Goal: Task Accomplishment & Management: Manage account settings

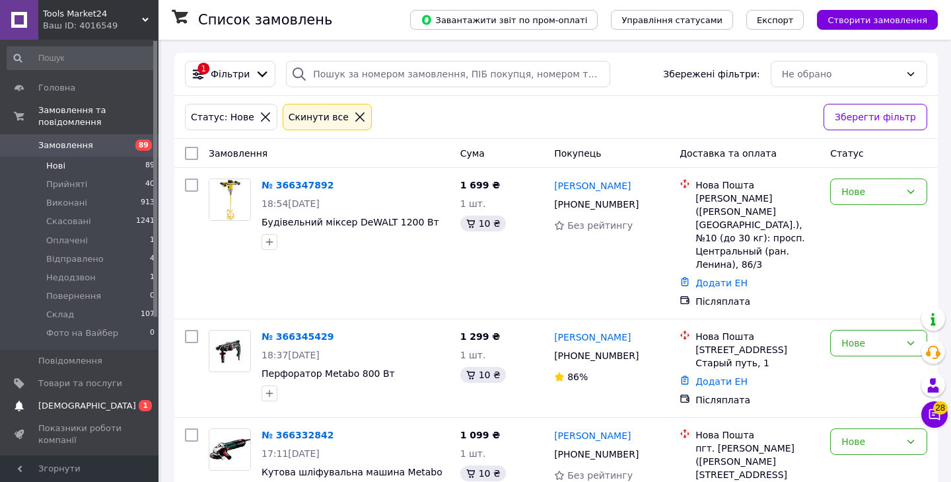
click at [78, 400] on span "[DEMOGRAPHIC_DATA]" at bounding box center [87, 406] width 98 height 12
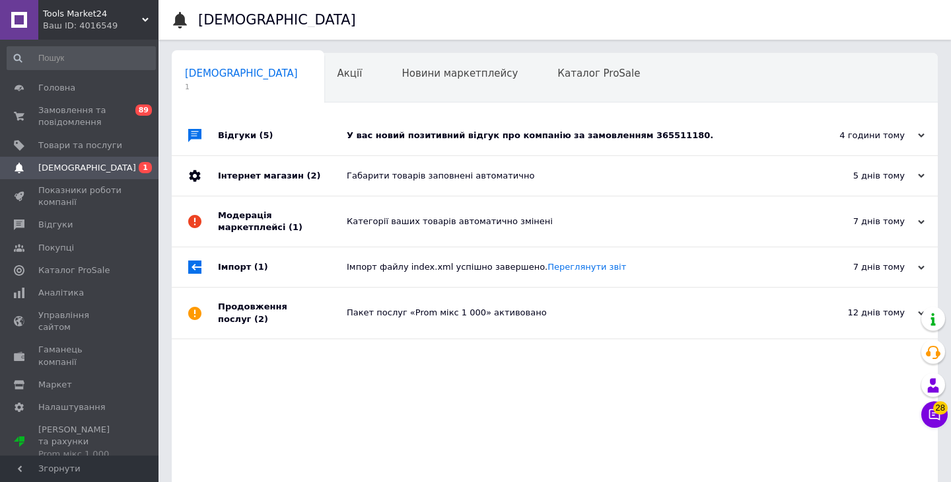
click at [921, 135] on icon at bounding box center [921, 135] width 7 height 7
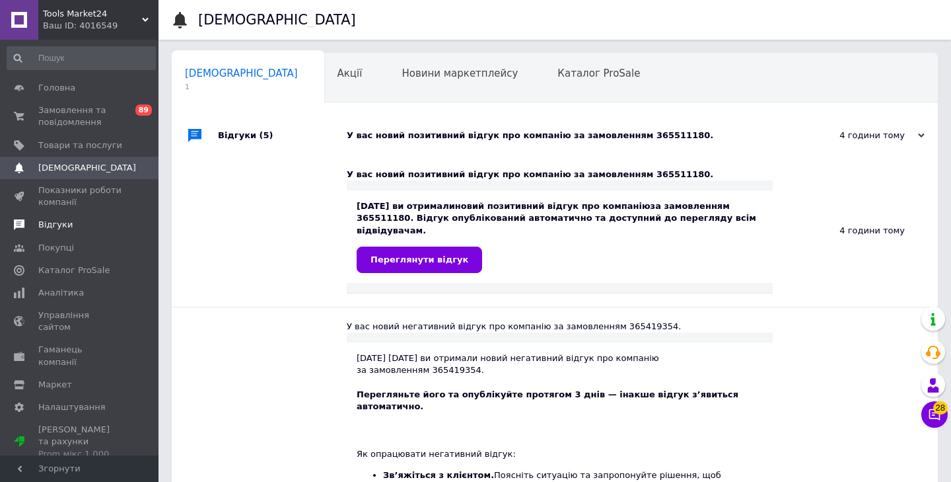
click at [56, 217] on link "Відгуки" at bounding box center [81, 224] width 162 height 22
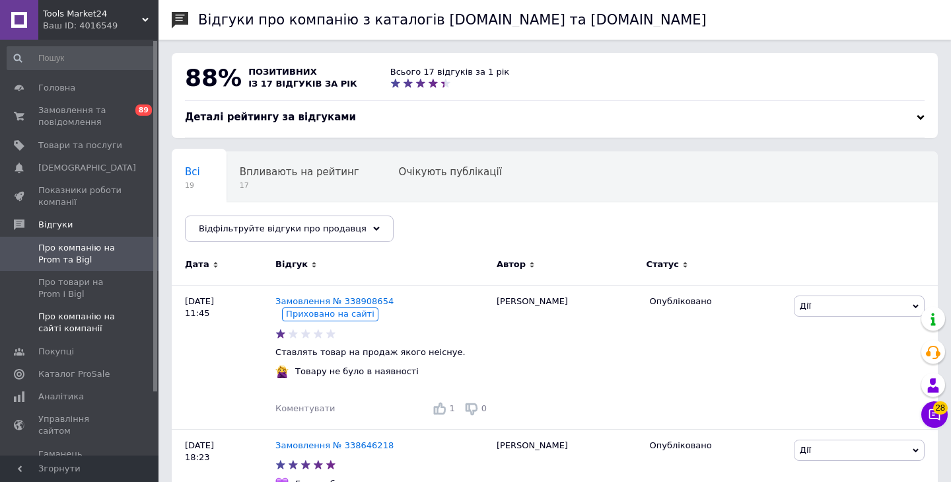
click at [73, 322] on span "Про компанію на сайті компанії" at bounding box center [80, 322] width 84 height 24
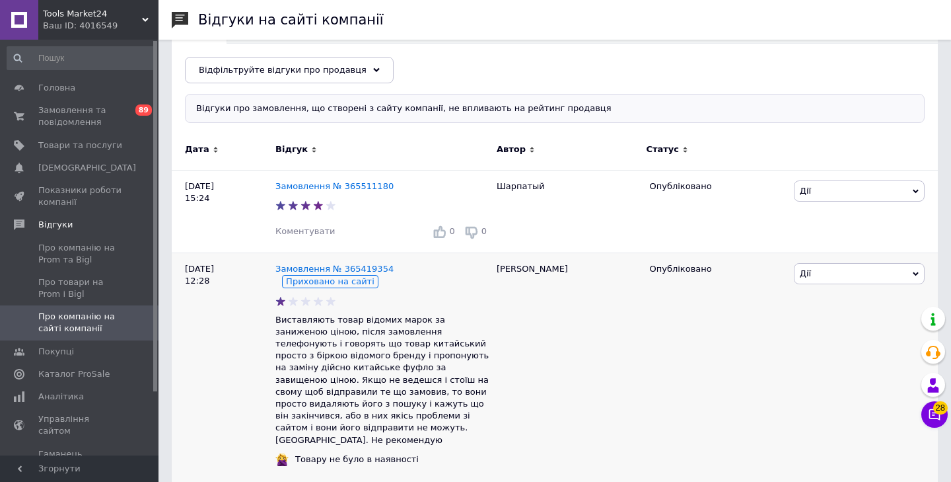
scroll to position [71, 0]
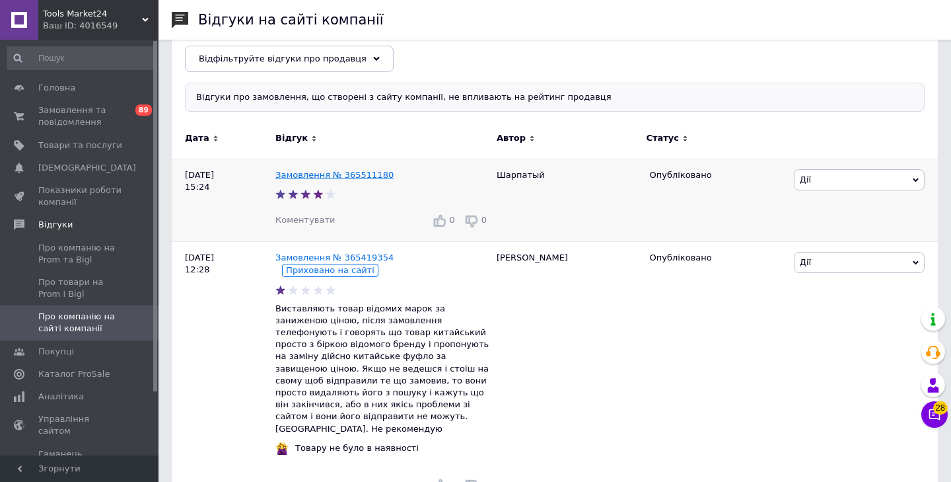
click at [341, 172] on link "Замовлення № 365511180" at bounding box center [334, 175] width 118 height 10
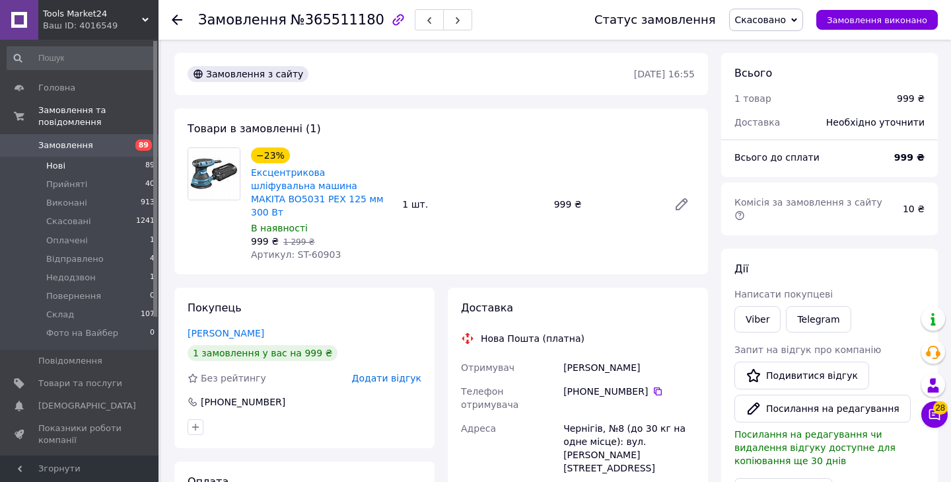
click at [70, 167] on li "Нові 89" at bounding box center [81, 166] width 162 height 18
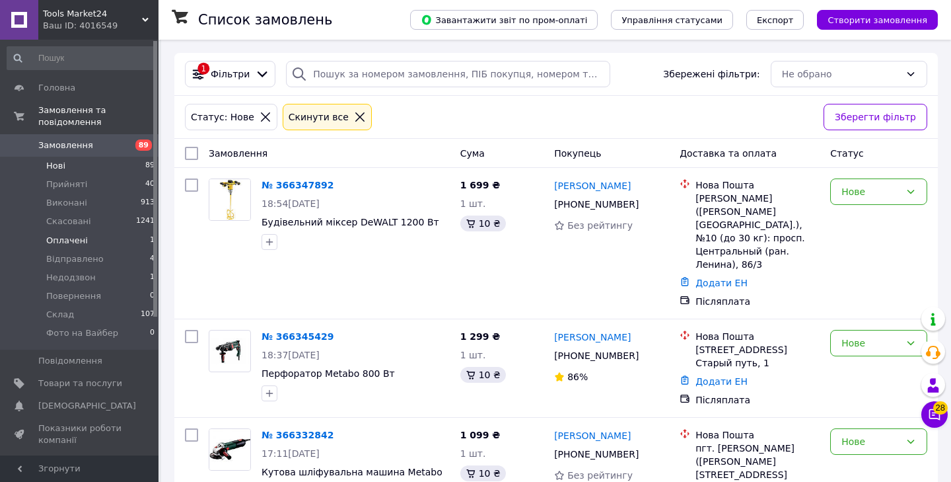
click at [68, 235] on span "Оплачені" at bounding box center [67, 240] width 42 height 12
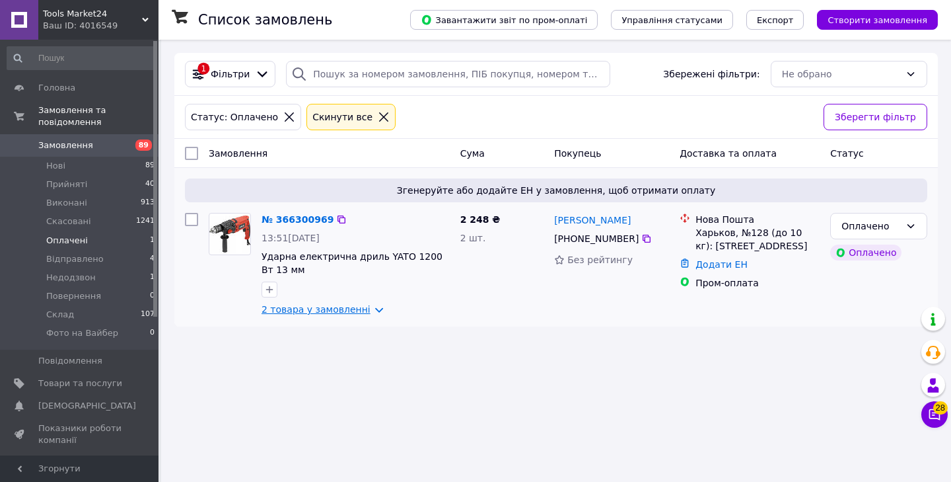
click at [371, 308] on link "2 товара у замовленні" at bounding box center [316, 309] width 109 height 11
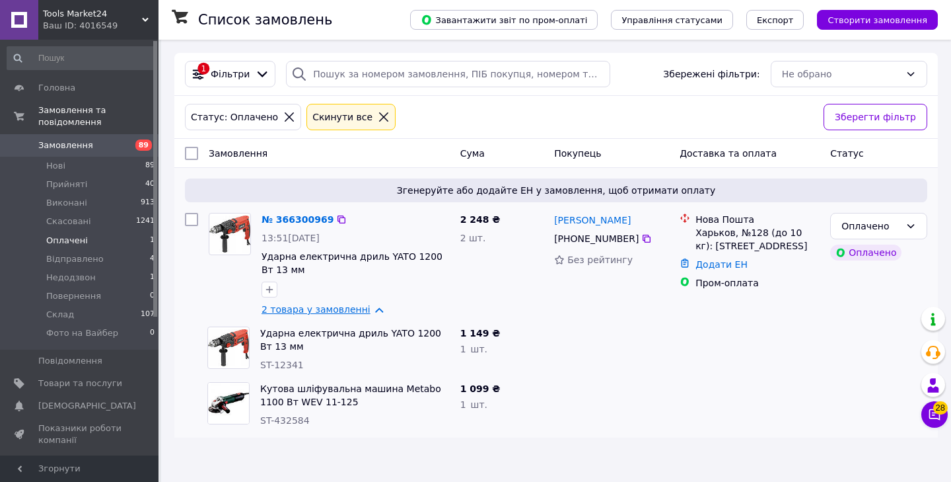
click at [371, 308] on link "2 товара у замовленні" at bounding box center [316, 309] width 109 height 11
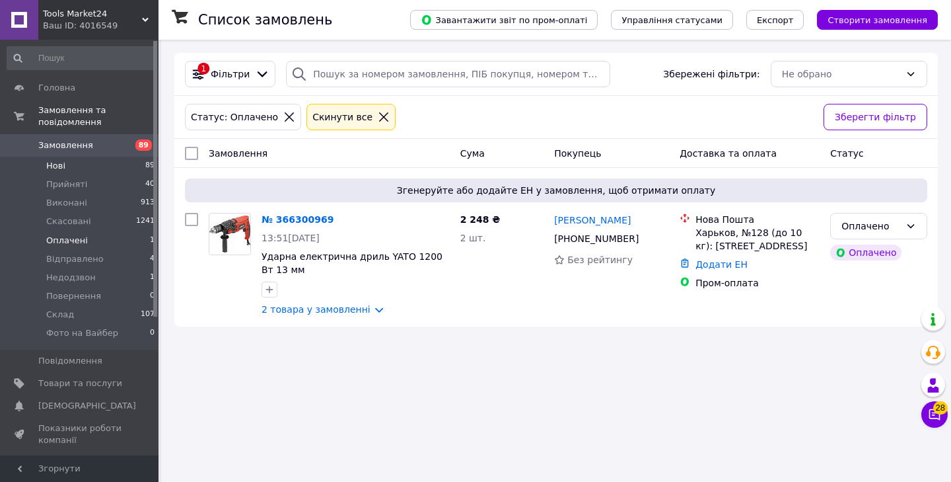
click at [54, 158] on li "Нові 89" at bounding box center [81, 166] width 162 height 18
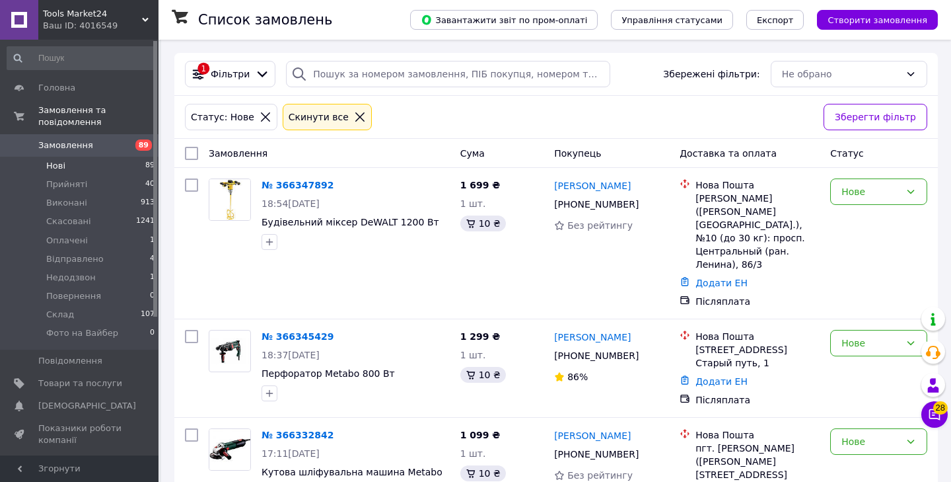
click at [391, 147] on div "Замовлення" at bounding box center [329, 153] width 252 height 24
click at [61, 162] on span "Нові" at bounding box center [55, 166] width 19 height 12
click at [372, 156] on div "Замовлення" at bounding box center [329, 153] width 252 height 24
click at [388, 152] on div "Замовлення" at bounding box center [329, 153] width 252 height 24
click at [299, 151] on div "Замовлення" at bounding box center [329, 153] width 252 height 24
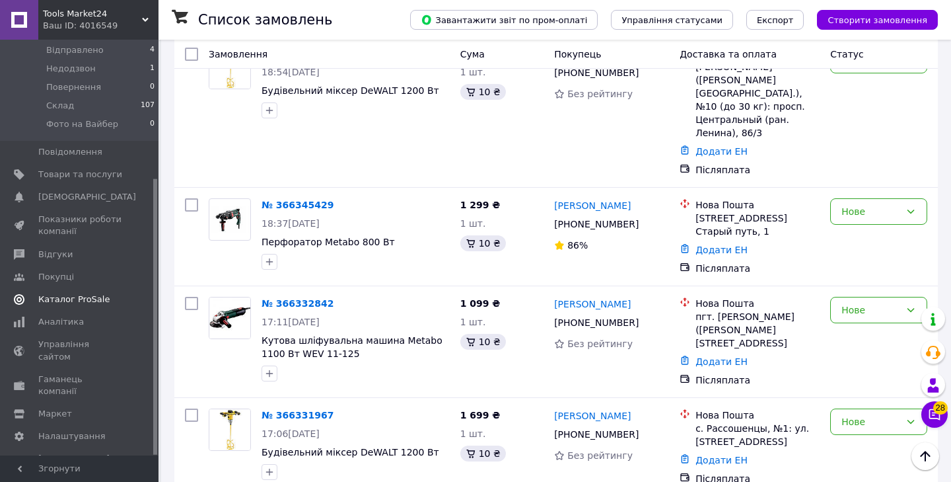
scroll to position [208, 0]
click at [75, 326] on link "Аналітика" at bounding box center [81, 322] width 162 height 22
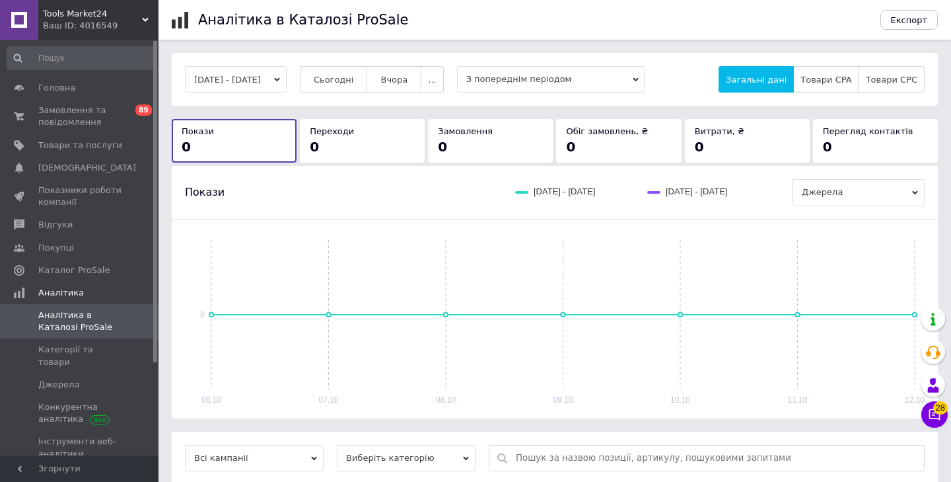
click at [167, 213] on div "[DATE] - [DATE] Сьогодні [GEOGRAPHIC_DATA] ... З попереднім періодом Загальні д…" at bounding box center [555, 298] width 793 height 490
click at [165, 260] on div "[DATE] - [DATE] Сьогодні [GEOGRAPHIC_DATA] ... З попереднім періодом Загальні д…" at bounding box center [555, 298] width 793 height 490
click at [165, 242] on div "[DATE] - [DATE] Сьогодні [GEOGRAPHIC_DATA] ... З попереднім періодом Загальні д…" at bounding box center [555, 298] width 793 height 490
click at [166, 219] on div "[DATE] - [DATE] Сьогодні [GEOGRAPHIC_DATA] ... З попереднім періодом Загальні д…" at bounding box center [555, 298] width 793 height 490
click at [162, 242] on div "[DATE] - [DATE] Сьогодні [GEOGRAPHIC_DATA] ... З попереднім періодом Загальні д…" at bounding box center [555, 298] width 793 height 490
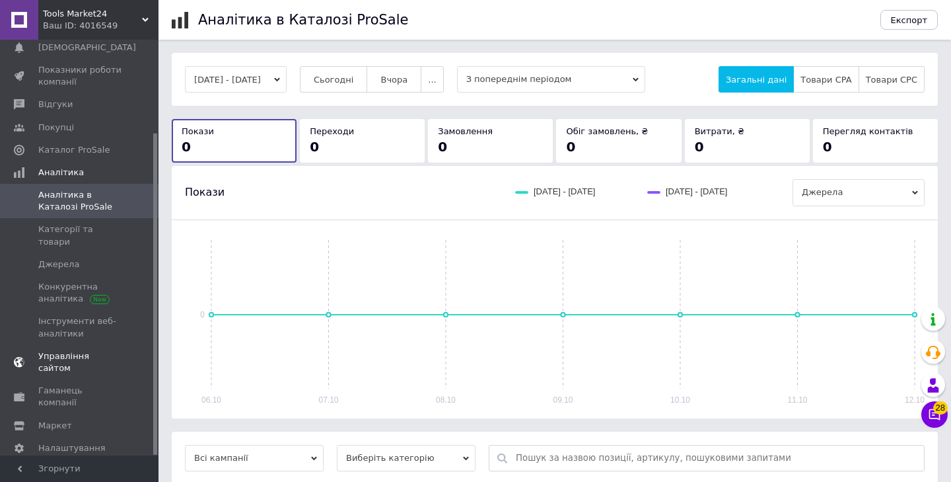
scroll to position [120, 0]
click at [61, 385] on span "Гаманець компанії" at bounding box center [80, 397] width 84 height 24
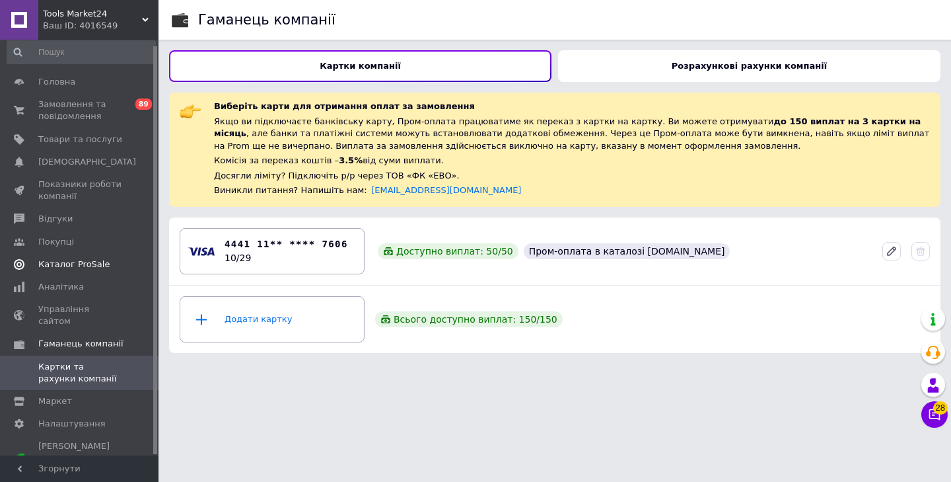
click at [78, 261] on span "Каталог ProSale" at bounding box center [73, 264] width 71 height 12
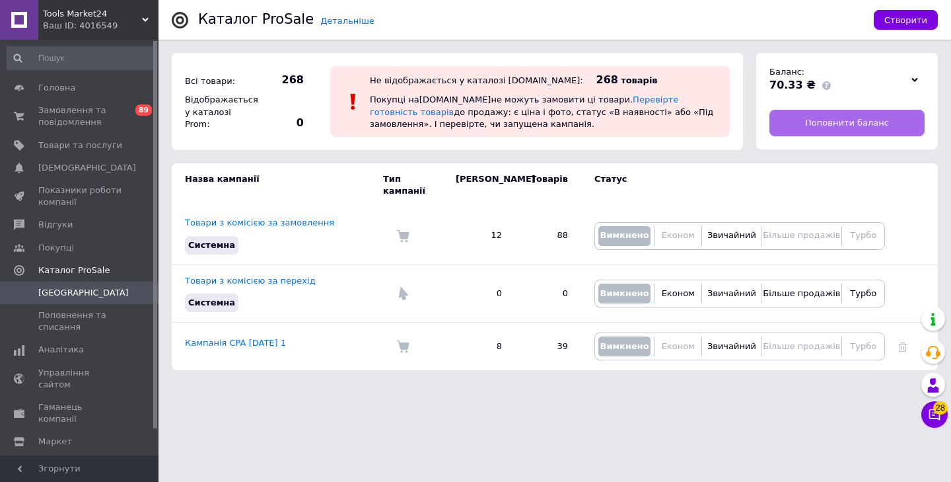
click at [855, 121] on span "Поповнити баланс" at bounding box center [847, 123] width 84 height 12
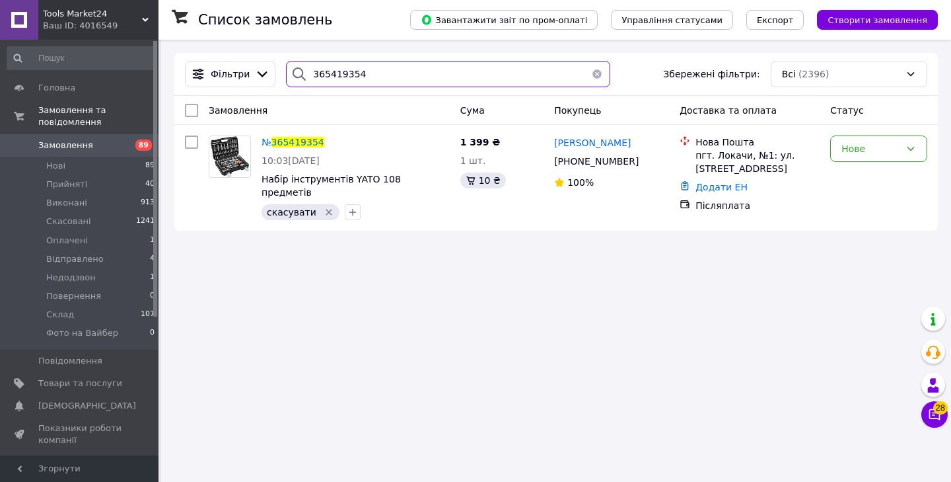
click at [343, 72] on input "365419354" at bounding box center [448, 74] width 324 height 26
paste input "search"
click at [339, 78] on input "365419354" at bounding box center [448, 74] width 324 height 26
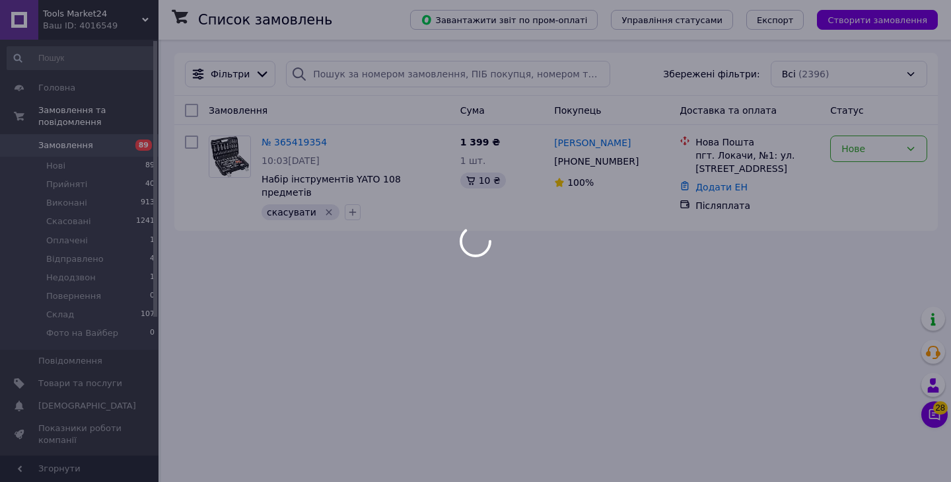
click at [374, 10] on div at bounding box center [475, 241] width 951 height 482
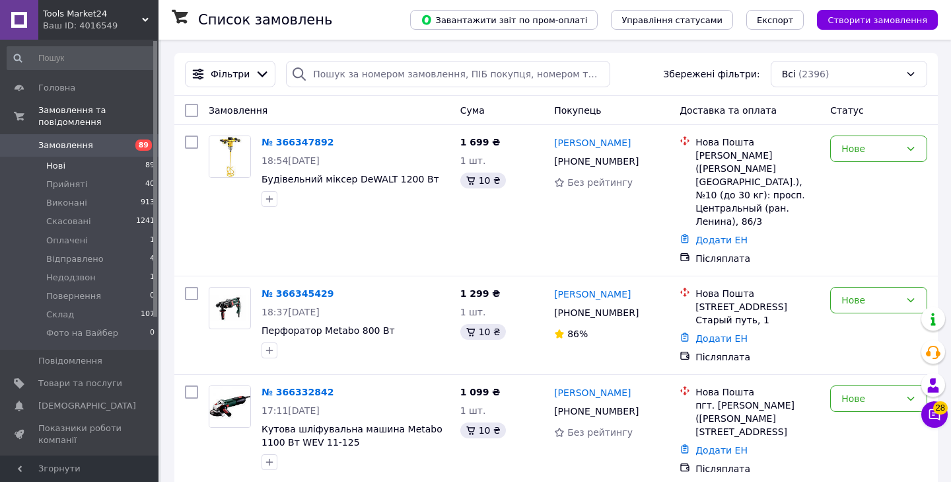
click at [63, 162] on span "Нові" at bounding box center [55, 166] width 19 height 12
